Goal: Task Accomplishment & Management: Manage account settings

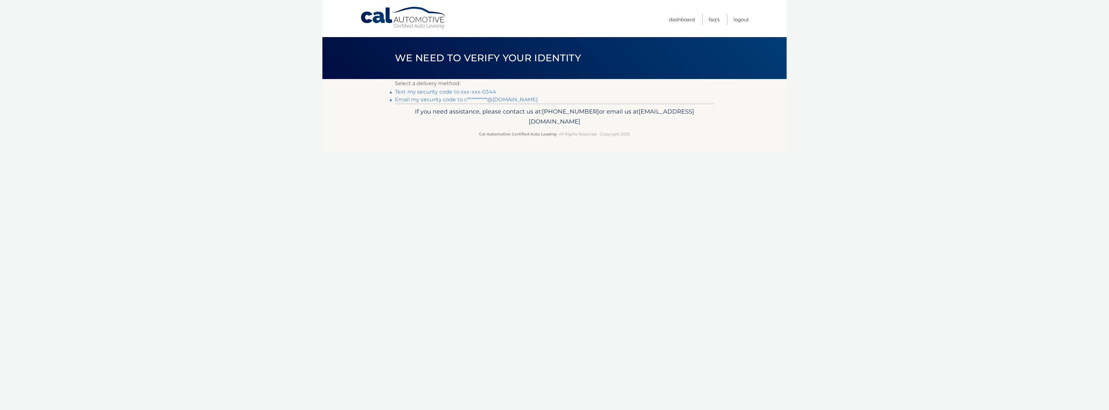
click at [450, 90] on link "Text my security code to xxx-xxx-0344" at bounding box center [445, 92] width 101 height 6
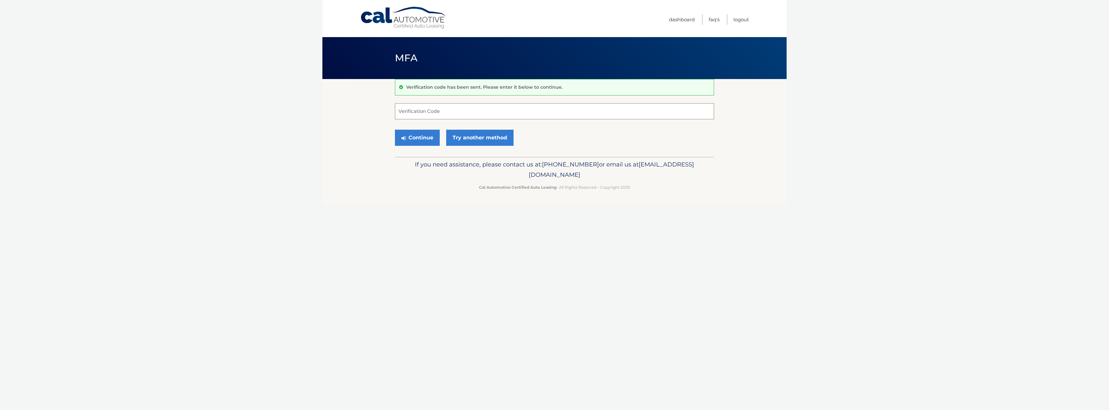
click at [441, 113] on input "Verification Code" at bounding box center [554, 111] width 319 height 16
type input "083452"
click at [424, 137] on button "Continue" at bounding box center [417, 138] width 45 height 16
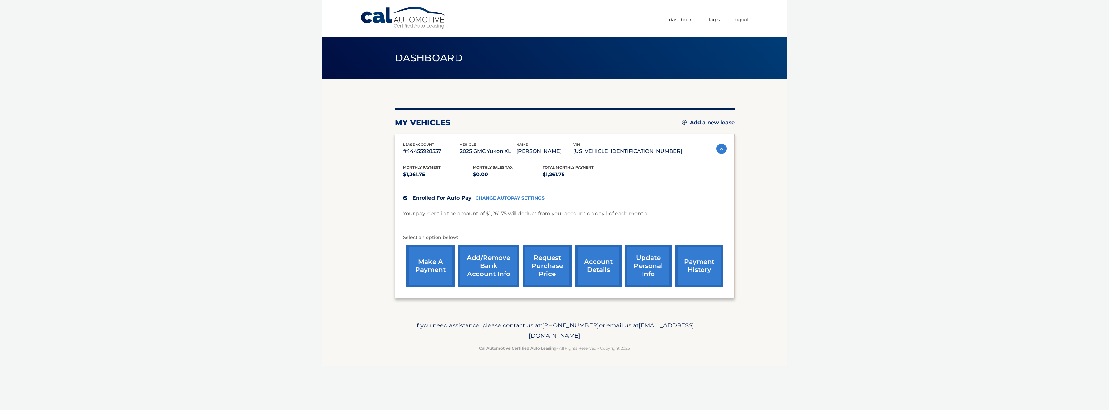
click at [603, 267] on link "account details" at bounding box center [598, 266] width 46 height 42
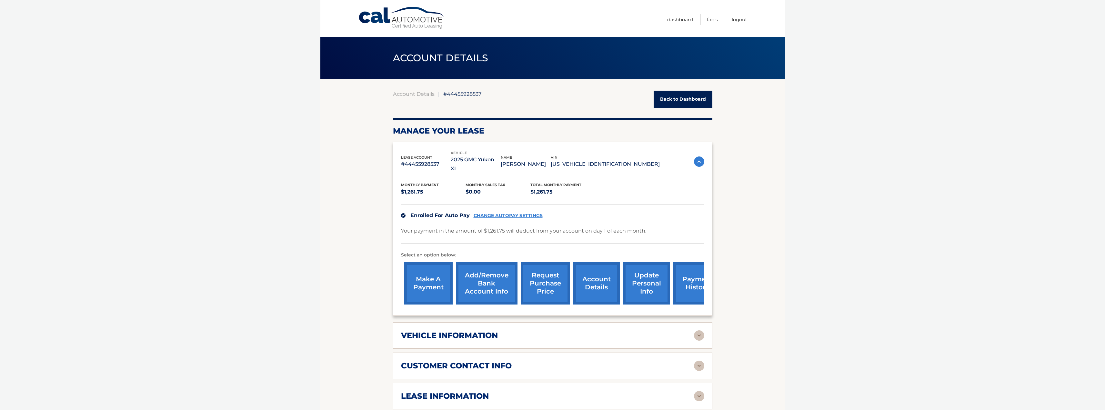
click at [512, 215] on link "CHANGE AUTOPAY SETTINGS" at bounding box center [507, 215] width 69 height 5
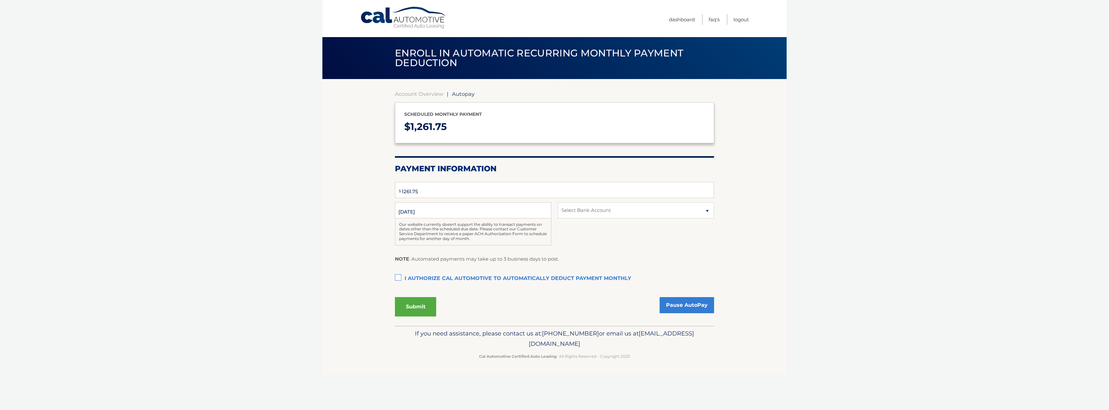
select select "MDI2ZTMwNWItMTE0MS00MTU3LThkNjgtYTA4NTI2NDgwZDM5"
click at [604, 210] on select "Select Bank Account Checking JPMORGAN CHASE BANK, NA *****7092" at bounding box center [636, 210] width 156 height 16
click at [558, 202] on select "Select Bank Account Checking JPMORGAN CHASE BANK, NA *****7092" at bounding box center [636, 210] width 156 height 16
click at [604, 210] on select "Select Bank Account Checking JPMORGAN CHASE BANK, NA *****7092" at bounding box center [636, 210] width 156 height 16
select select "MDI2ZTMwNWItMTE0MS00MTU3LThkNjgtYTA4NTI2NDgwZDM5"
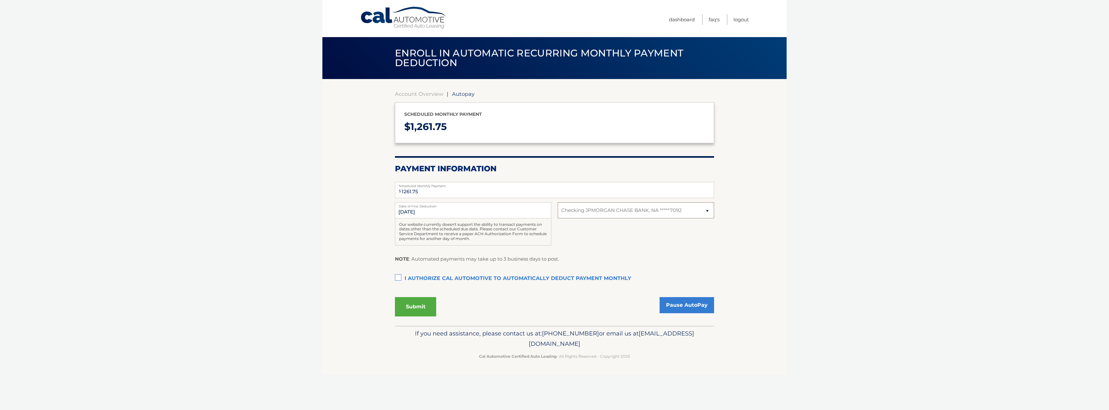
click at [558, 202] on select "Select Bank Account Checking JPMORGAN CHASE BANK, NA *****7092" at bounding box center [636, 210] width 156 height 16
click at [574, 238] on div "11/1/2025 Date of First Deduction Our website currently doesn't support the abi…" at bounding box center [554, 227] width 319 height 50
click at [424, 94] on link "Account Overview" at bounding box center [419, 94] width 48 height 6
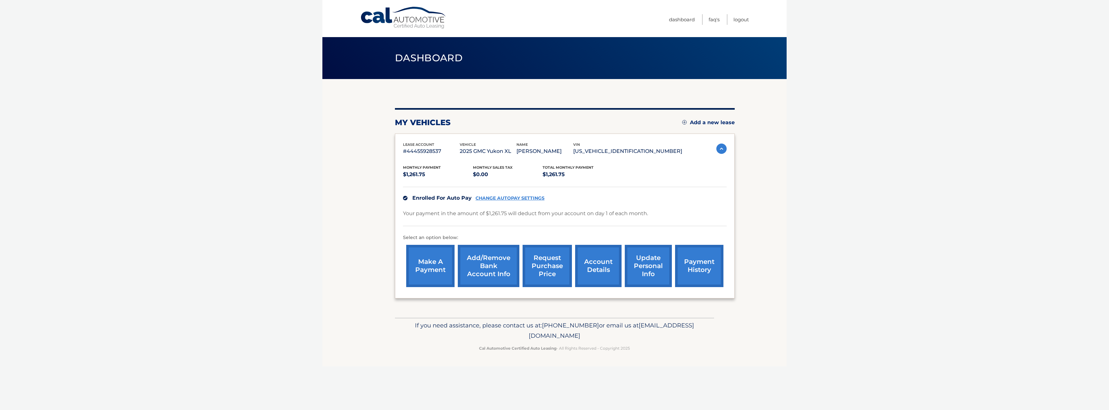
click at [494, 264] on link "Add/Remove bank account info" at bounding box center [489, 266] width 62 height 42
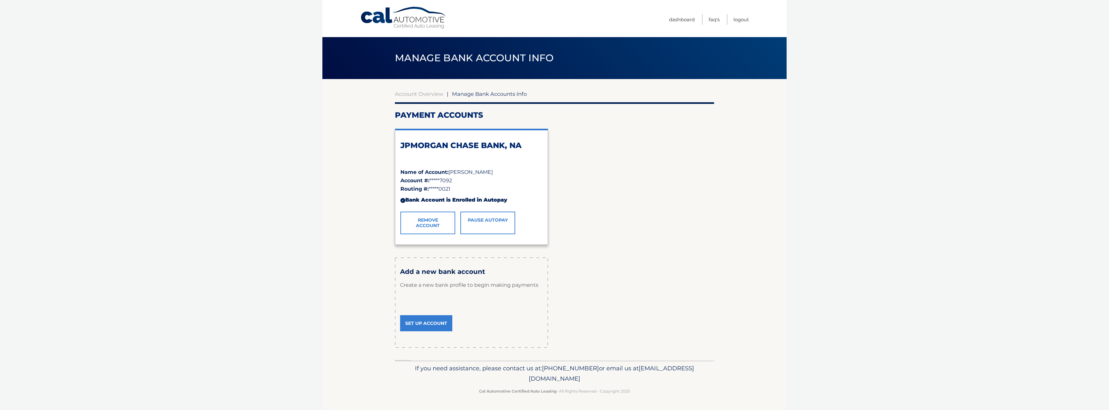
click at [431, 223] on link "Remove Account" at bounding box center [428, 223] width 55 height 23
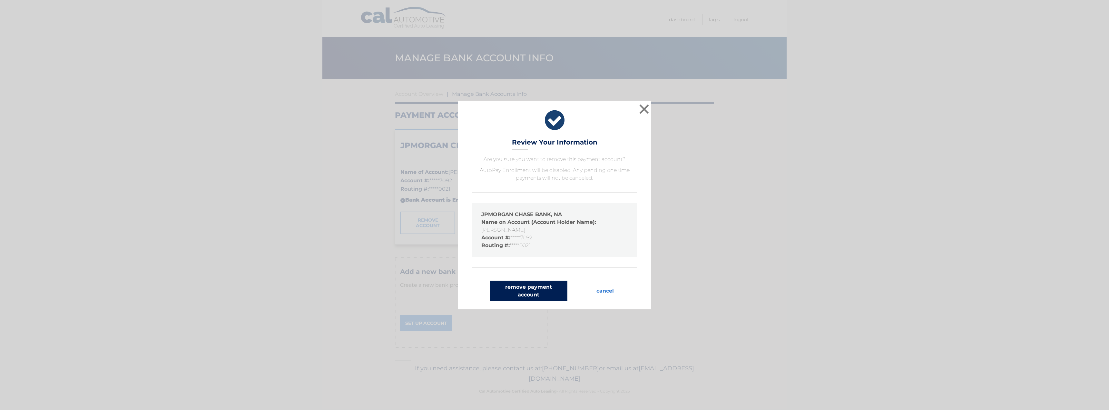
click at [525, 289] on button "remove payment account" at bounding box center [528, 291] width 77 height 21
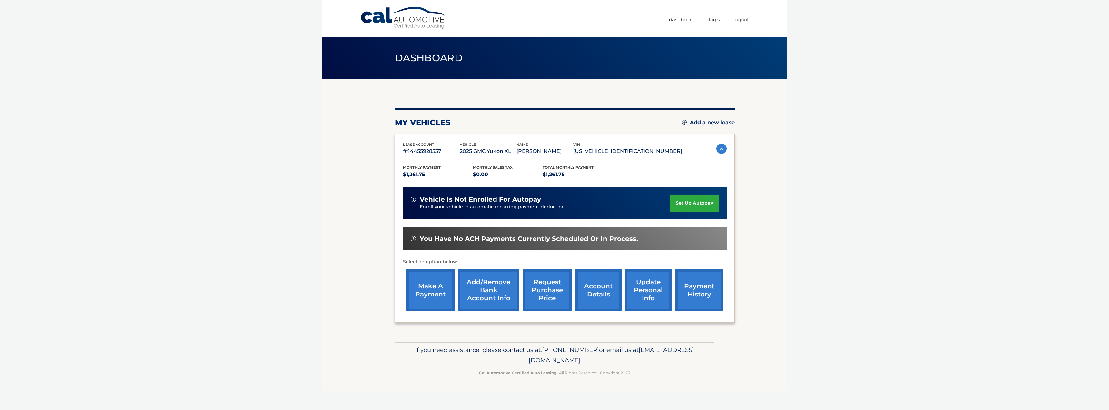
click at [488, 288] on link "Add/Remove bank account info" at bounding box center [489, 290] width 62 height 42
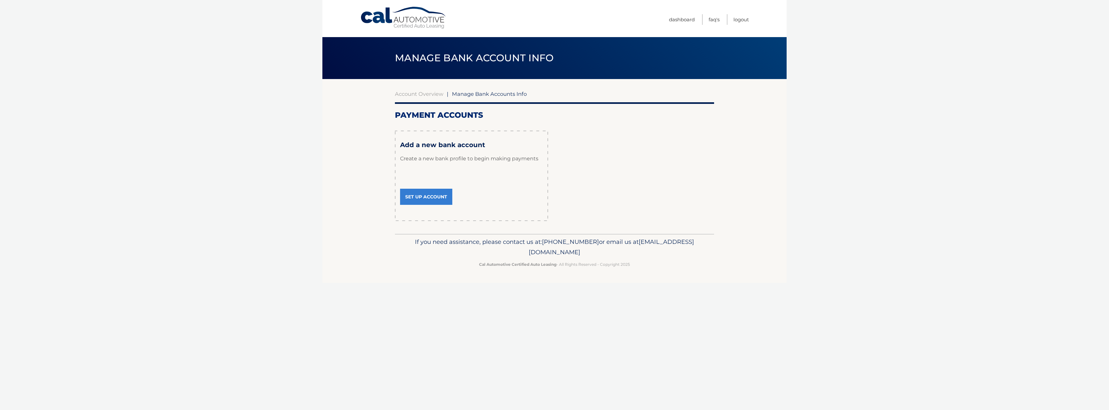
click at [435, 199] on link "Set Up Account" at bounding box center [426, 197] width 52 height 16
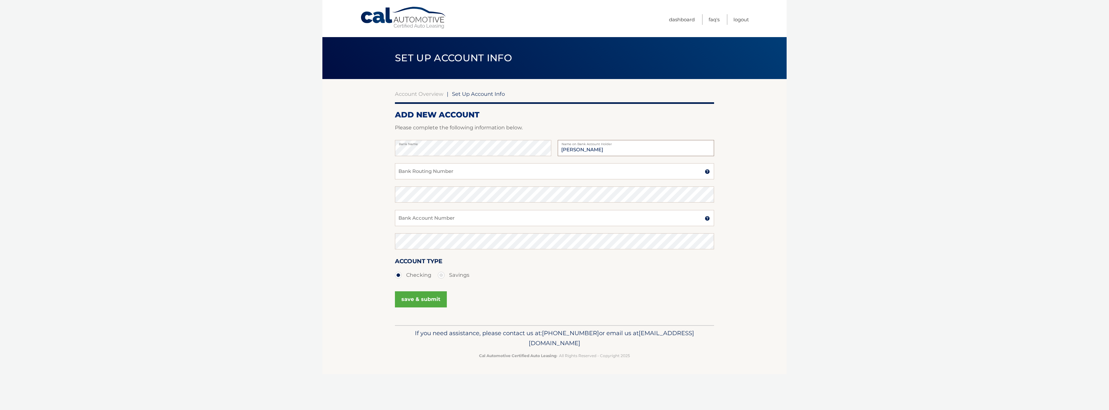
type input "[PERSON_NAME]"
click at [457, 170] on input "Bank Routing Number" at bounding box center [554, 171] width 319 height 16
type input "021000021"
click at [489, 216] on input "Bank Account Number" at bounding box center [554, 218] width 319 height 16
type input "2903199133"
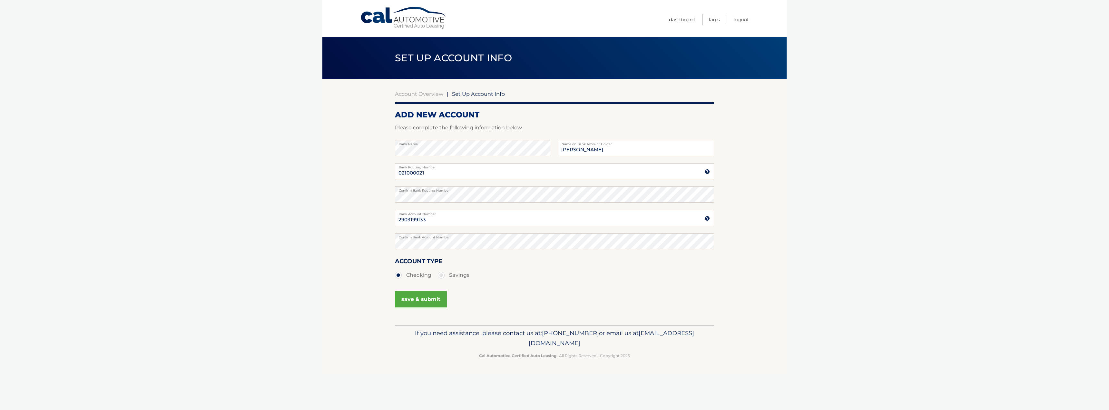
click at [532, 279] on ul "Checking Savings" at bounding box center [554, 275] width 319 height 13
click at [419, 298] on button "save & submit" at bounding box center [421, 299] width 52 height 16
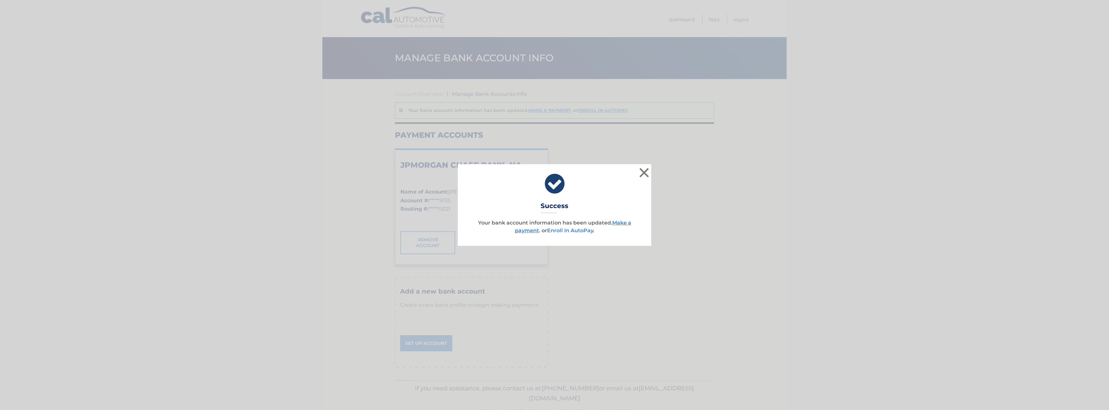
click at [565, 230] on link "Enroll In AutoPay" at bounding box center [570, 230] width 46 height 6
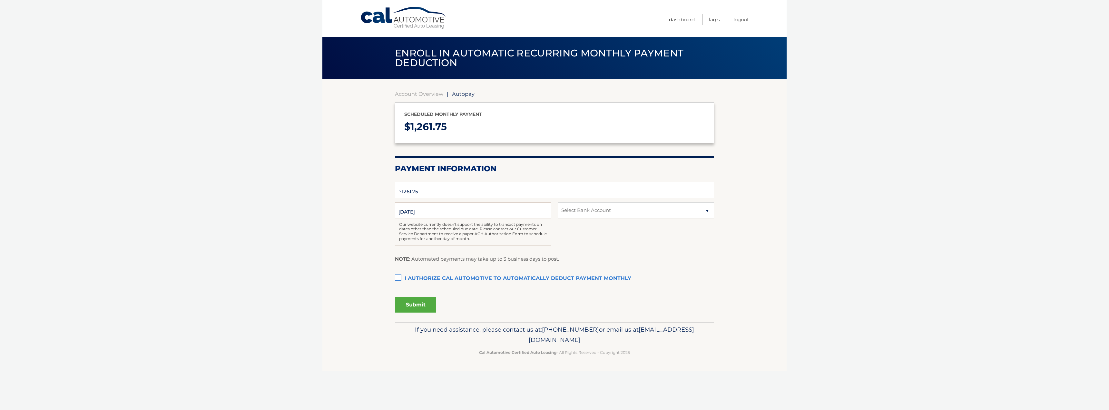
select select "ZWJkNGJjZjItN2U1MS00NWJkLThjOWMtYmU4NTJhOTBiNjc5"
click at [398, 278] on label "I authorize cal automotive to automatically deduct payment monthly This checkbo…" at bounding box center [554, 278] width 319 height 13
click at [0, 0] on input "I authorize cal automotive to automatically deduct payment monthly This checkbo…" at bounding box center [0, 0] width 0 height 0
click at [420, 304] on button "Submit" at bounding box center [415, 304] width 41 height 15
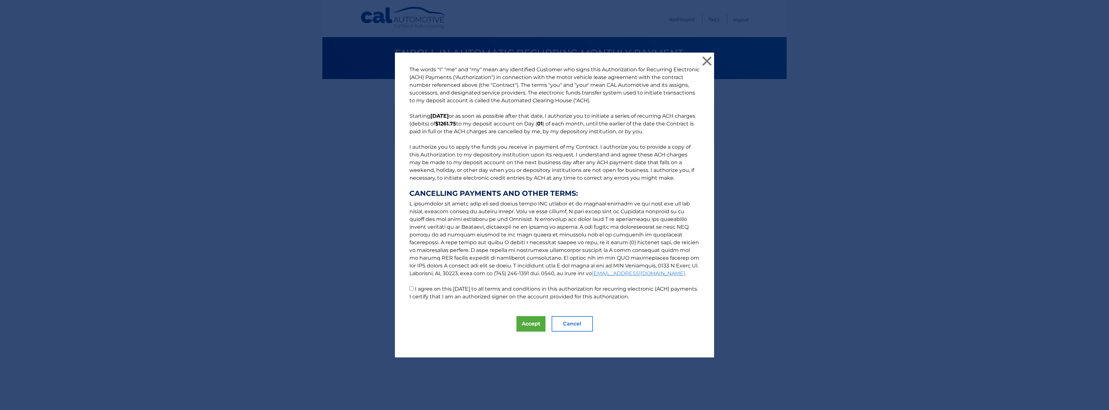
click at [410, 288] on input "I agree on this 10/06/2025 to all terms and conditions in this authorization fo…" at bounding box center [412, 288] width 4 height 4
checkbox input "true"
click at [525, 319] on button "Accept" at bounding box center [531, 323] width 29 height 15
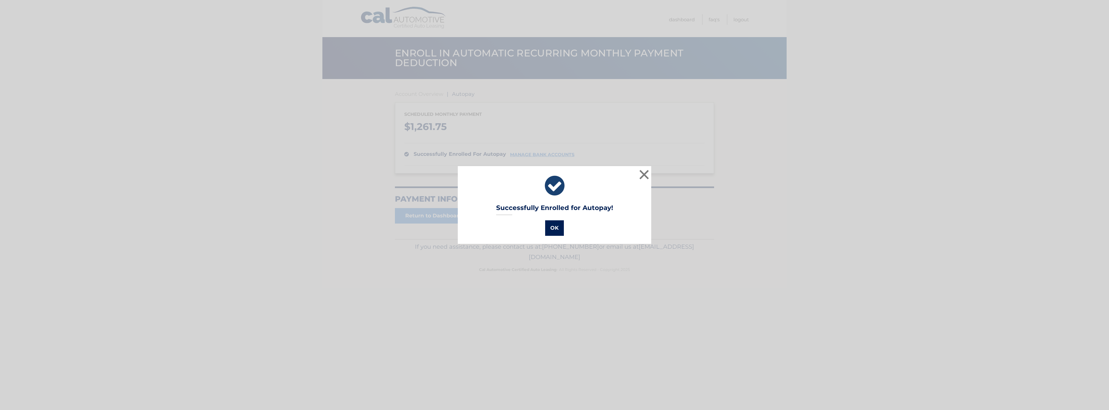
click at [554, 226] on button "OK" at bounding box center [554, 227] width 19 height 15
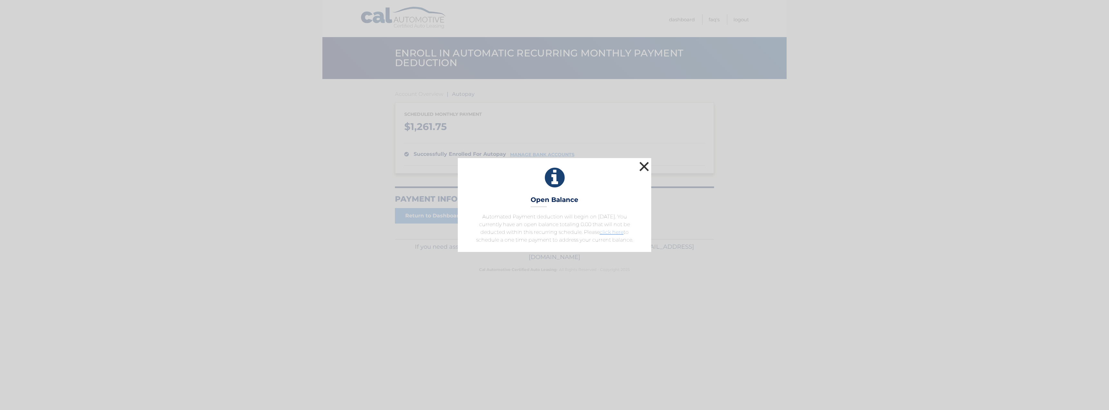
click at [641, 164] on button "×" at bounding box center [644, 166] width 13 height 13
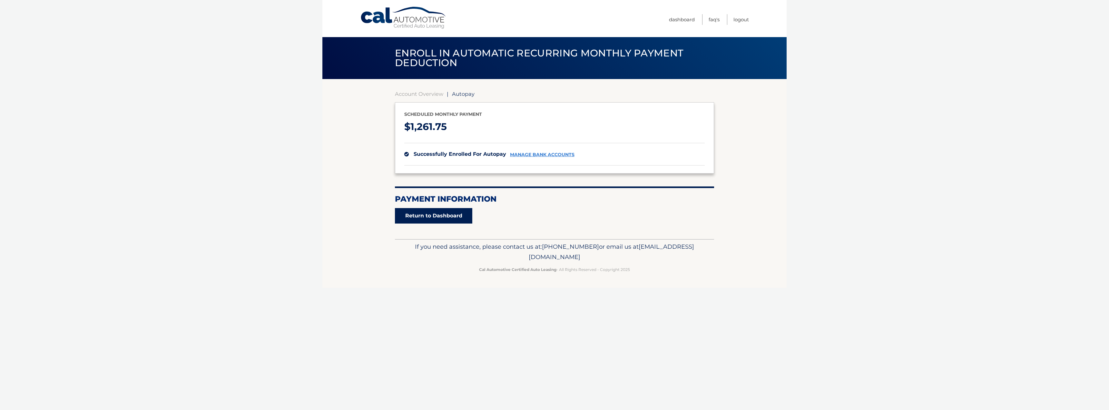
click at [449, 216] on link "Return to Dashboard" at bounding box center [433, 215] width 77 height 15
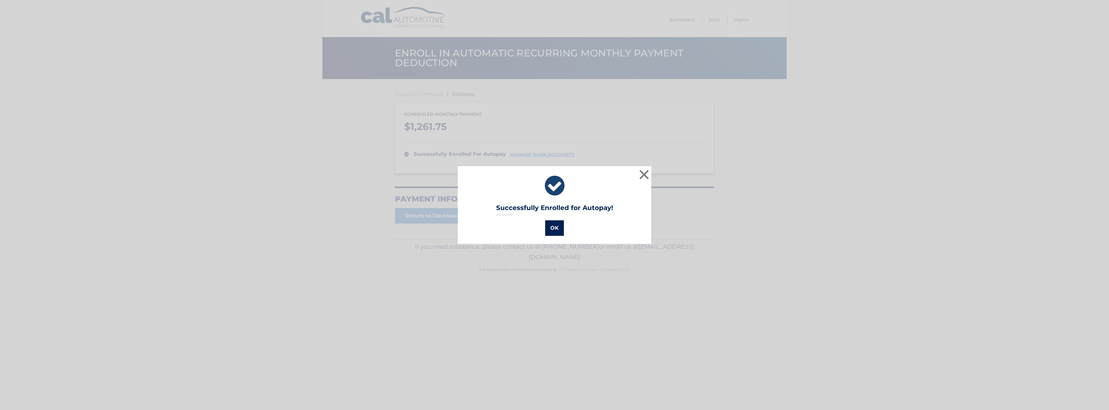
click at [552, 229] on button "OK" at bounding box center [554, 227] width 19 height 15
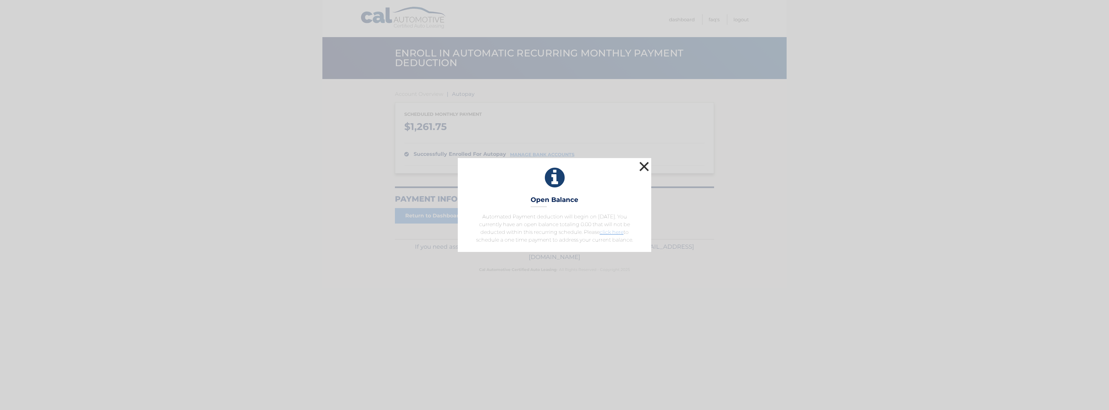
click at [641, 166] on button "×" at bounding box center [644, 166] width 13 height 13
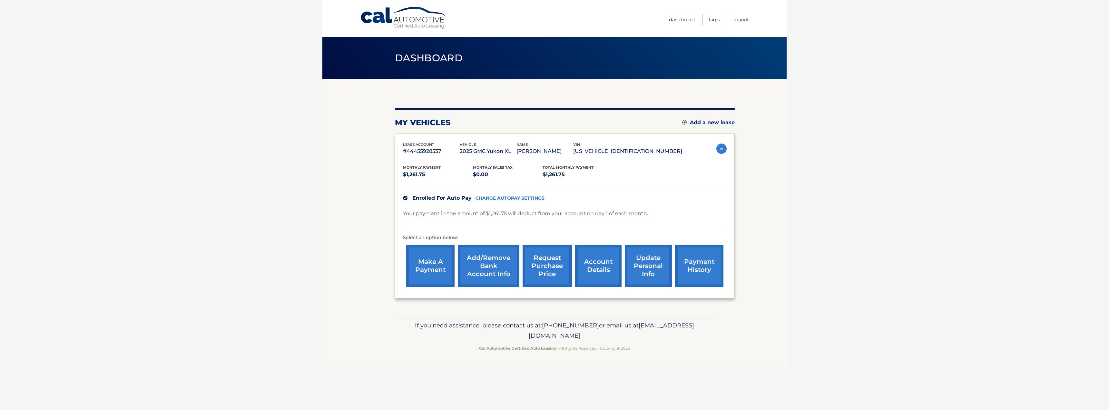
click at [425, 269] on link "make a payment" at bounding box center [430, 266] width 48 height 42
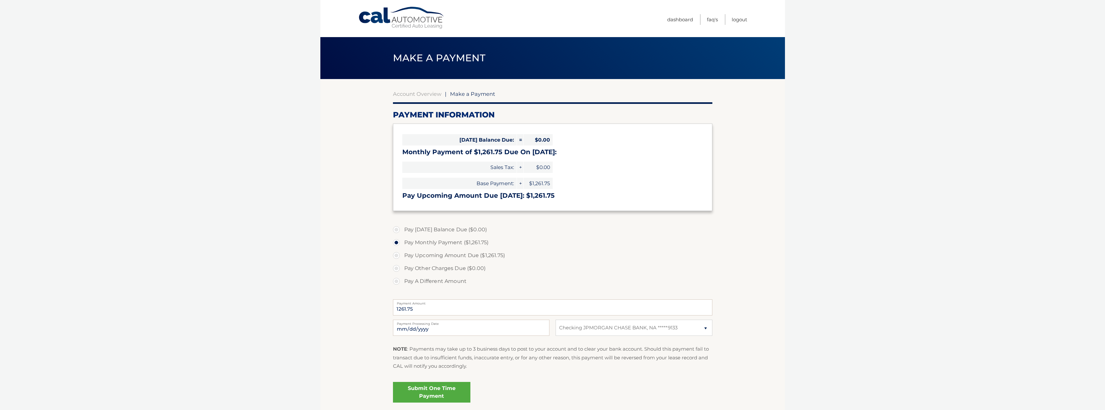
select select "ZWJkNGJjZjItN2U1MS00NWJkLThjOWMtYmU4NTJhOTBiNjc5"
click at [435, 393] on link "Submit One Time Payment" at bounding box center [431, 392] width 77 height 21
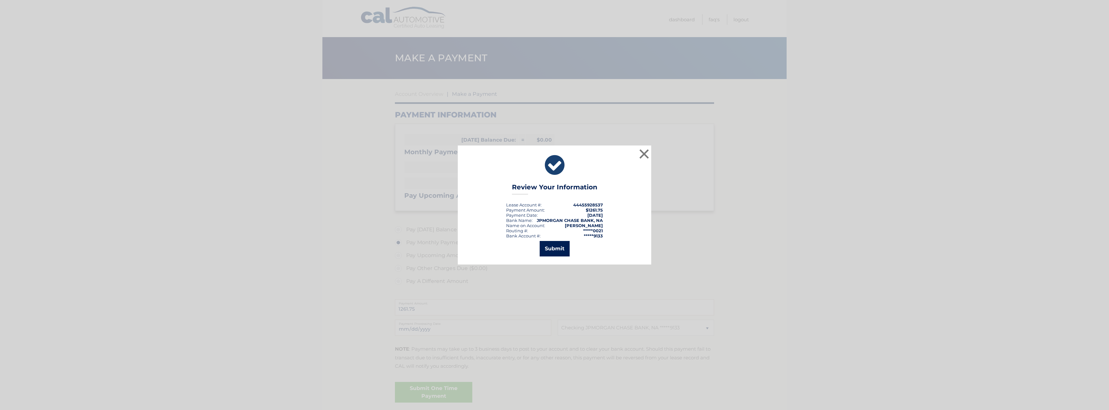
click at [552, 245] on button "Submit" at bounding box center [555, 248] width 30 height 15
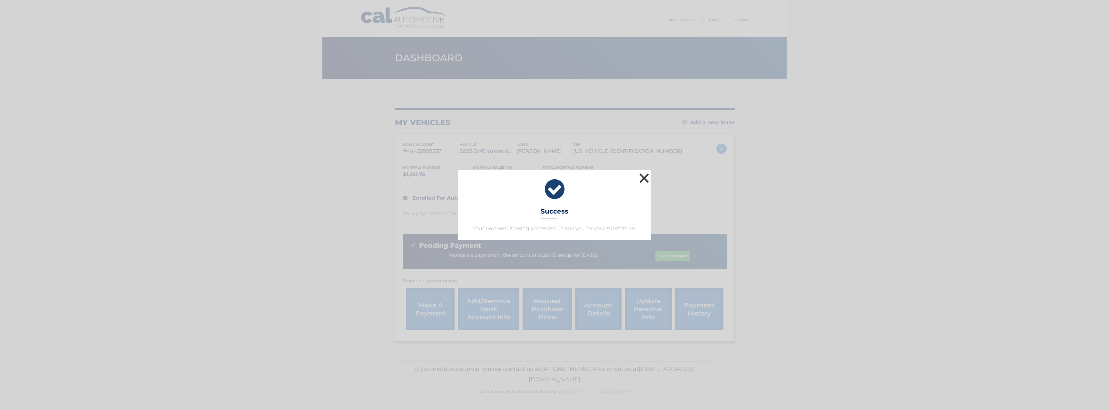
click at [645, 175] on button "×" at bounding box center [644, 178] width 13 height 13
